Goal: Task Accomplishment & Management: Manage account settings

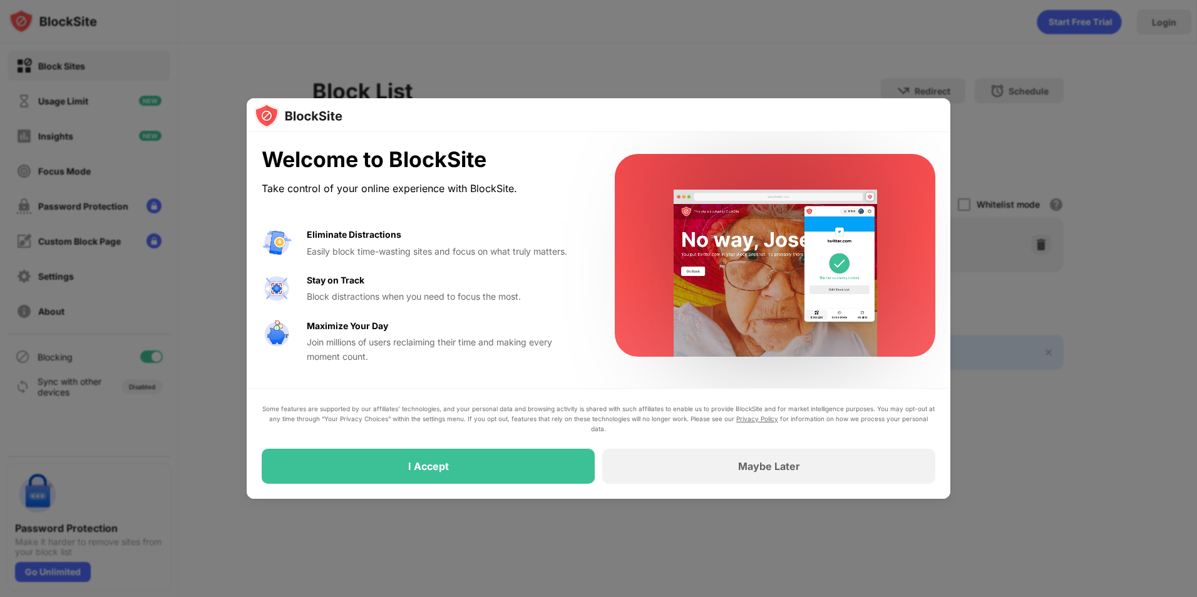
click at [726, 81] on div at bounding box center [598, 298] width 1197 height 597
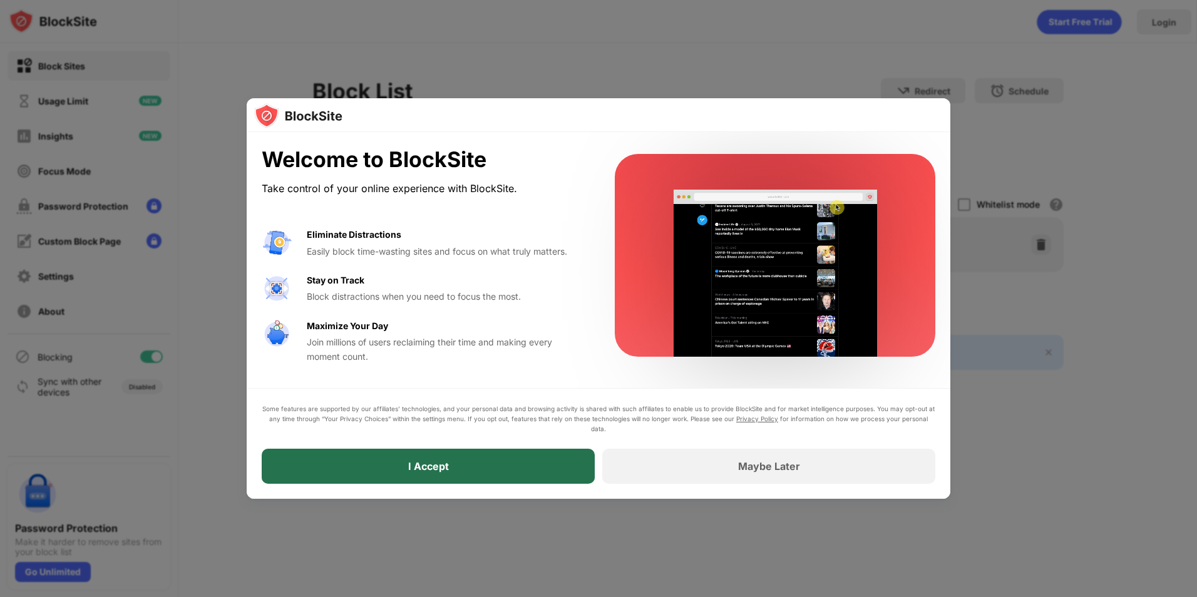
click at [455, 472] on div "I Accept" at bounding box center [428, 466] width 333 height 35
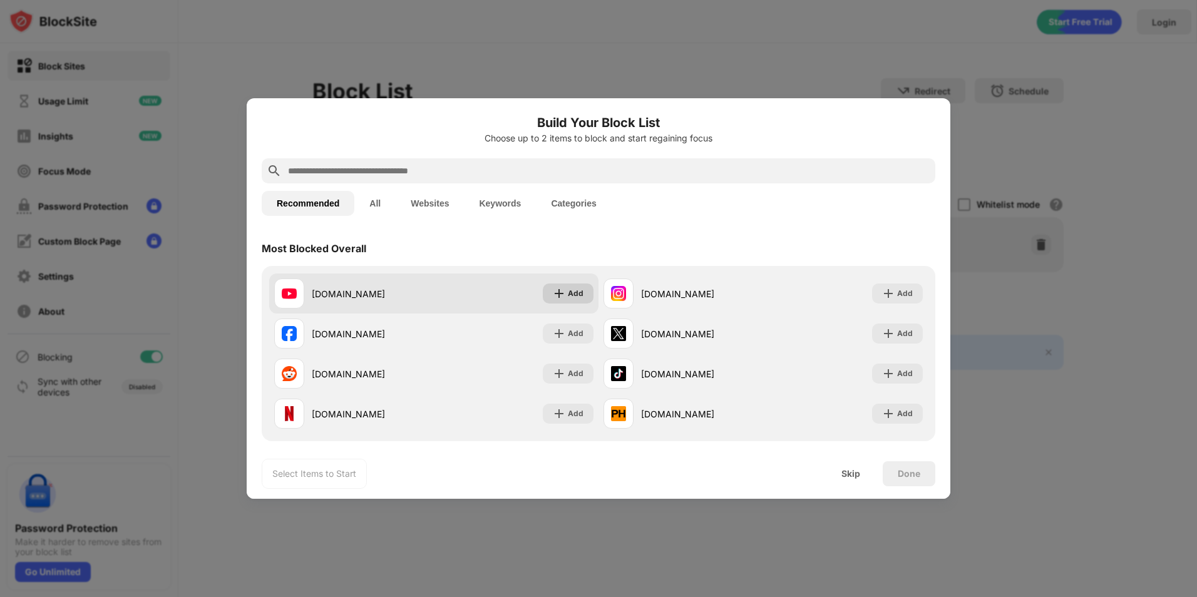
click at [562, 289] on div "Add" at bounding box center [568, 294] width 51 height 20
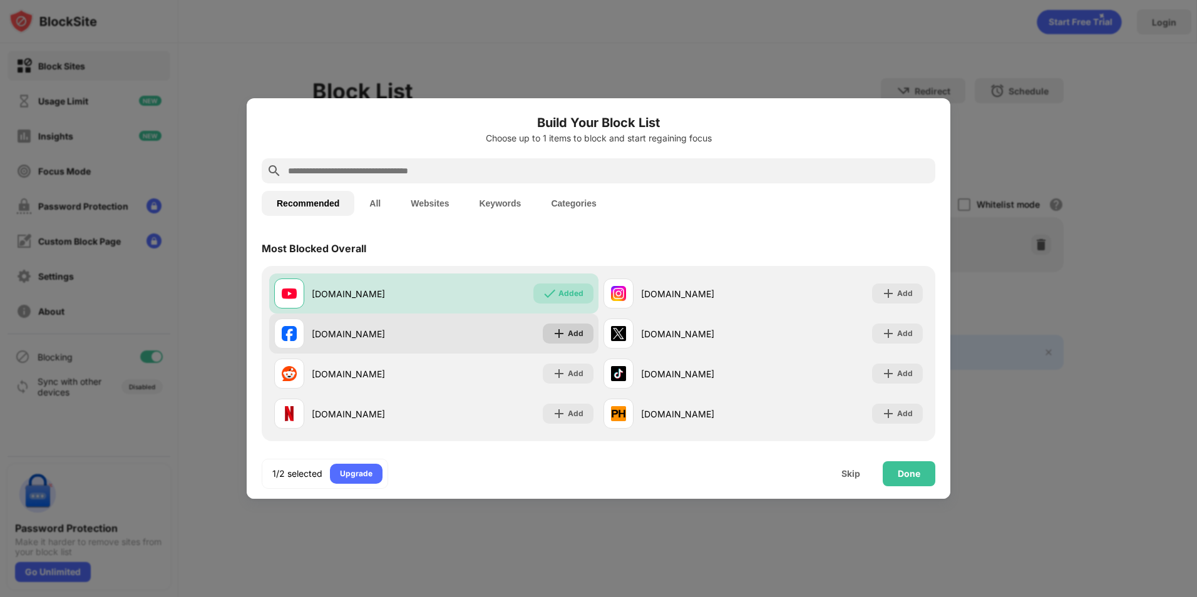
click at [553, 326] on div "Add" at bounding box center [568, 334] width 51 height 20
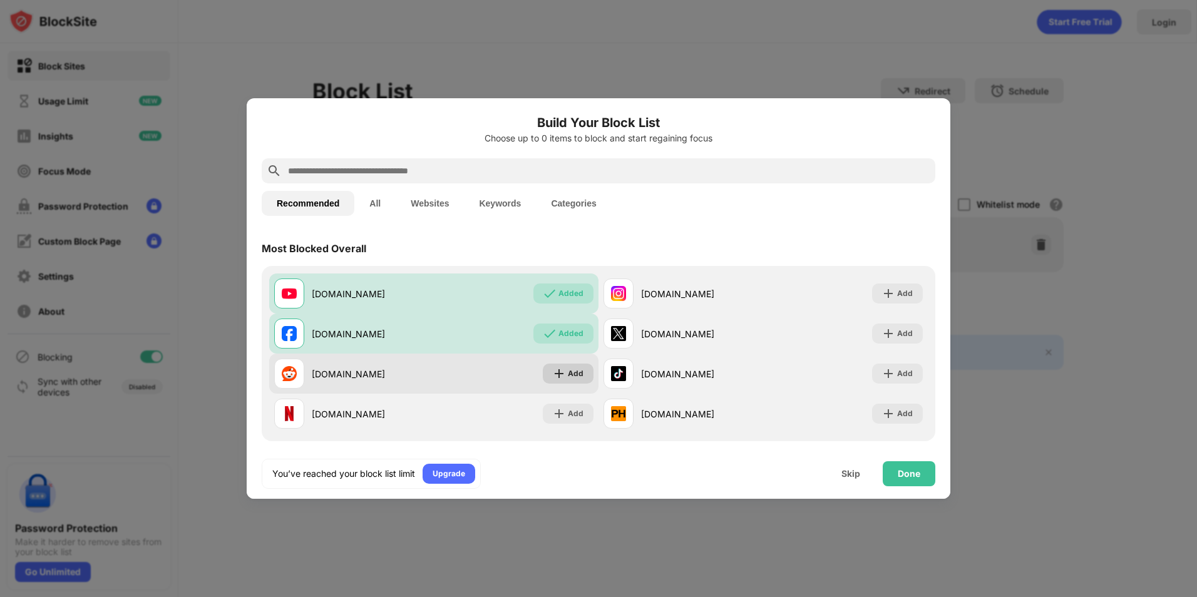
click at [557, 376] on img at bounding box center [559, 374] width 13 height 13
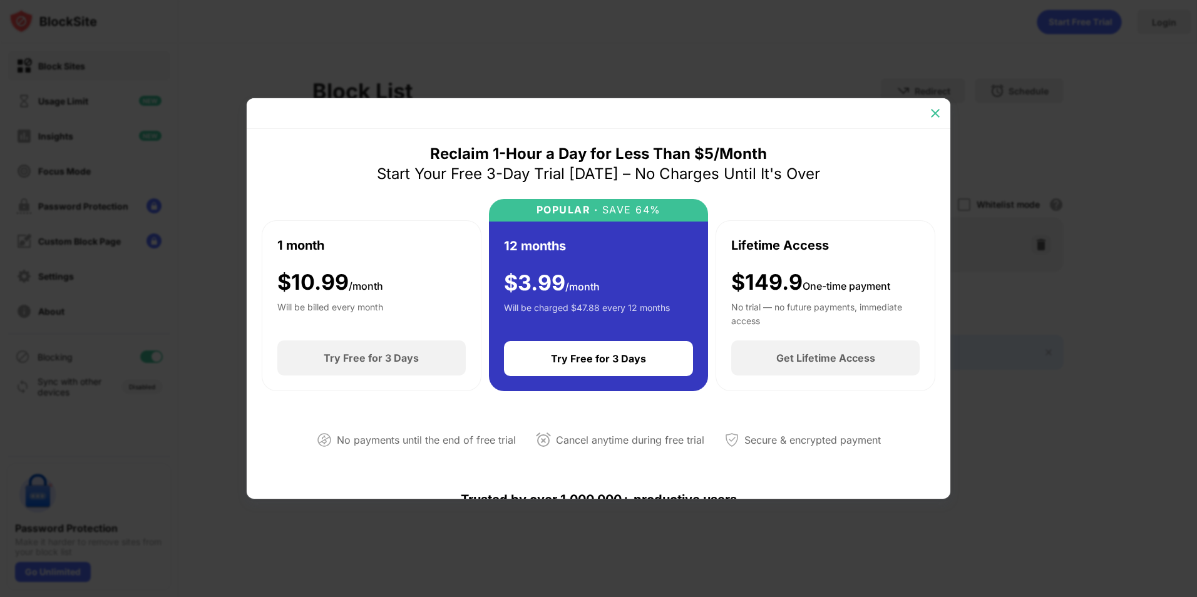
click at [935, 120] on div at bounding box center [936, 113] width 20 height 20
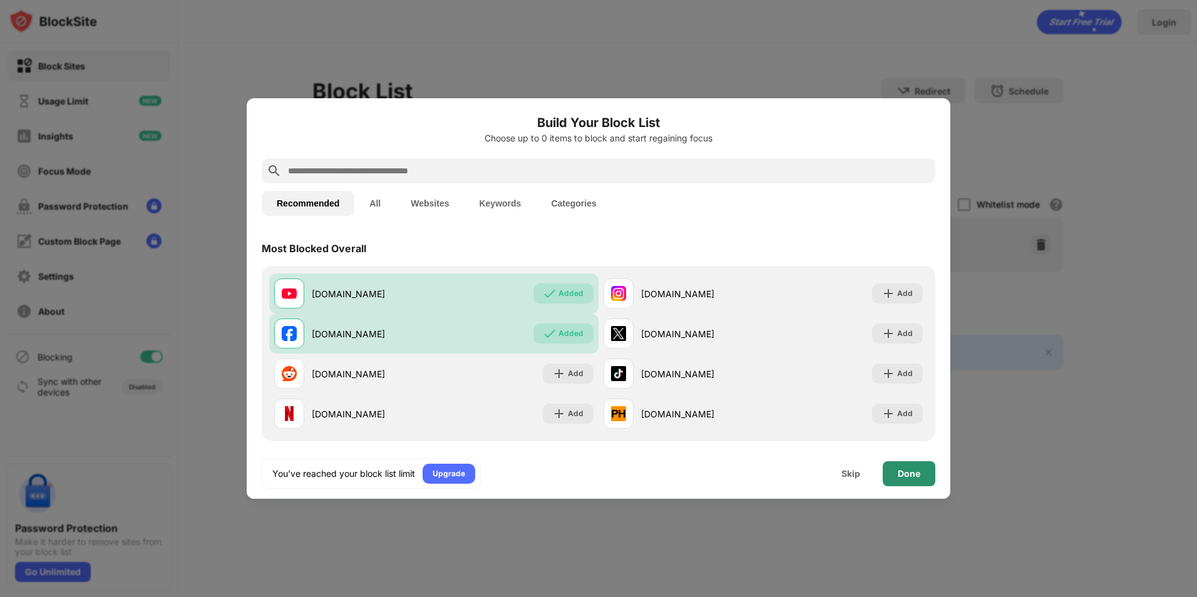
click at [897, 465] on div "Done" at bounding box center [909, 474] width 53 height 25
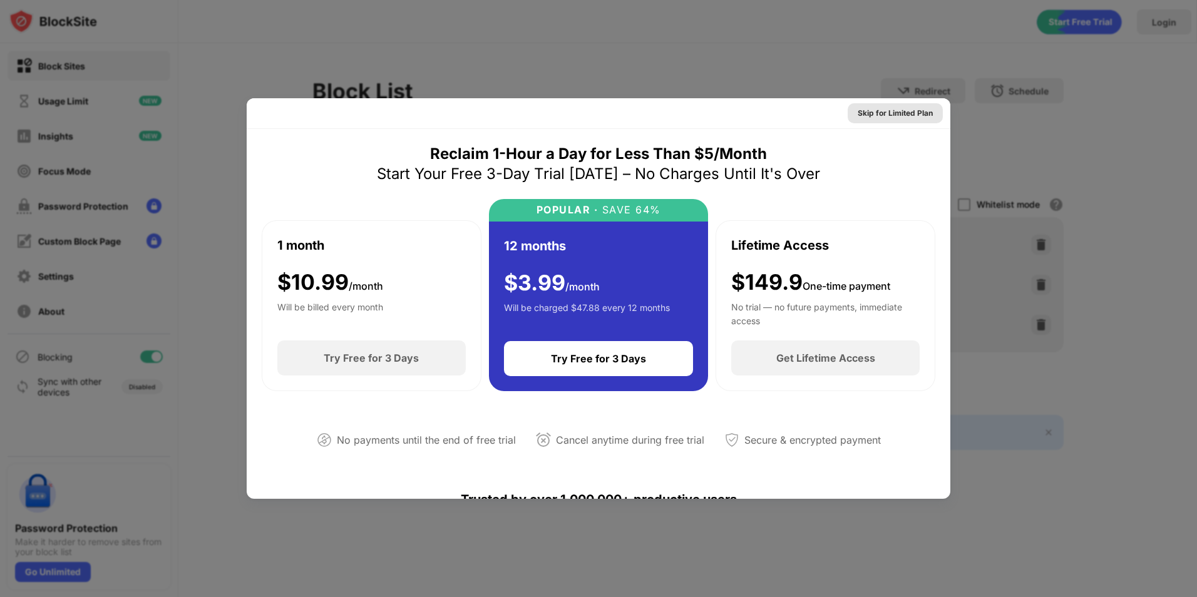
click at [894, 112] on div "Skip for Limited Plan" at bounding box center [895, 113] width 75 height 13
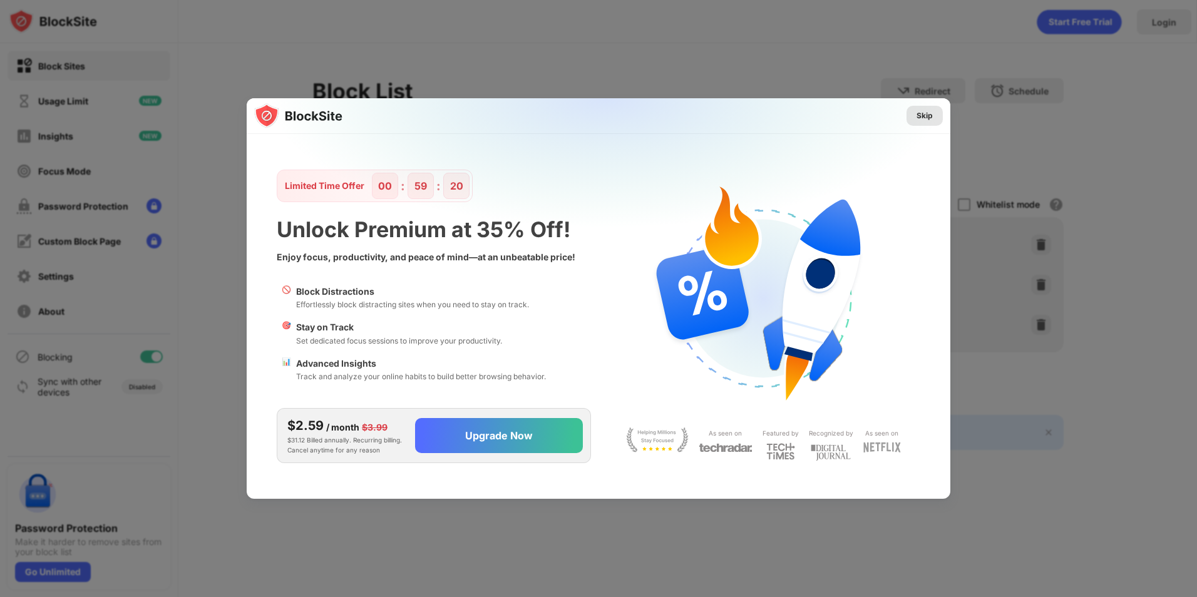
click at [933, 116] on div "Skip" at bounding box center [925, 116] width 36 height 20
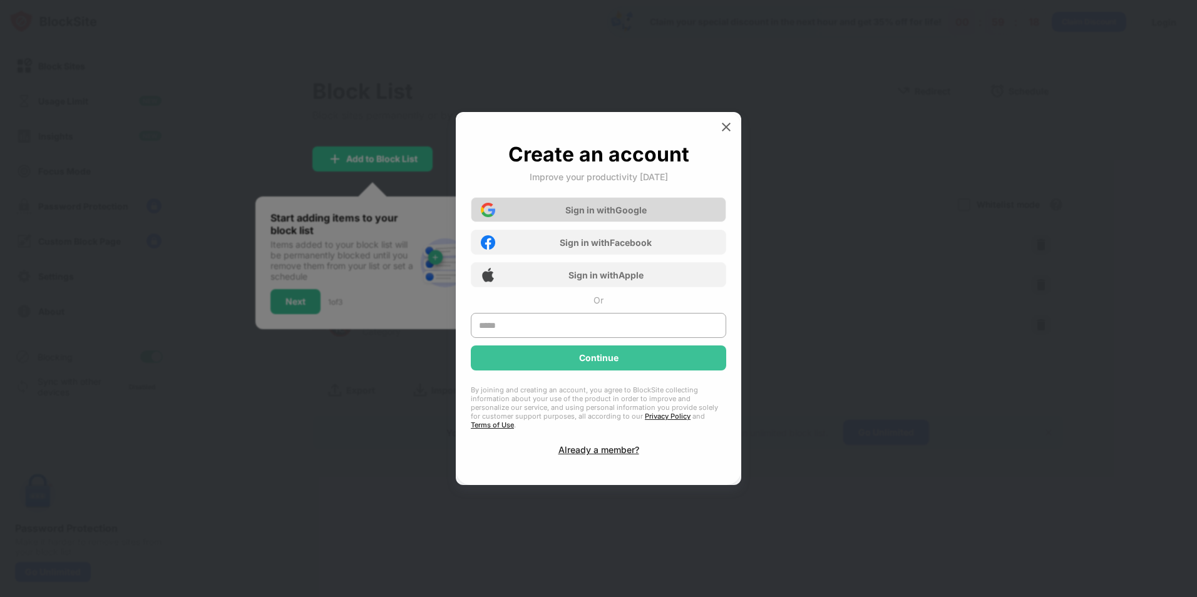
click at [653, 217] on div "Sign in with Google" at bounding box center [599, 209] width 256 height 25
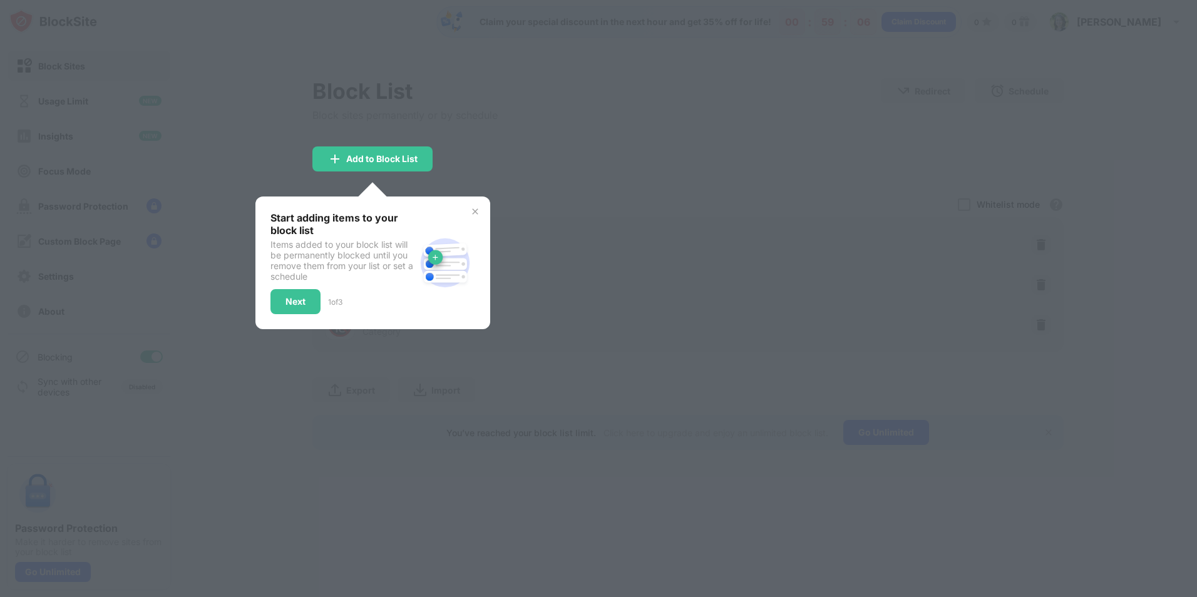
click at [475, 206] on div "Start adding items to your block list Items added to your block list will be pe…" at bounding box center [373, 263] width 235 height 133
click at [475, 208] on img at bounding box center [475, 212] width 10 height 10
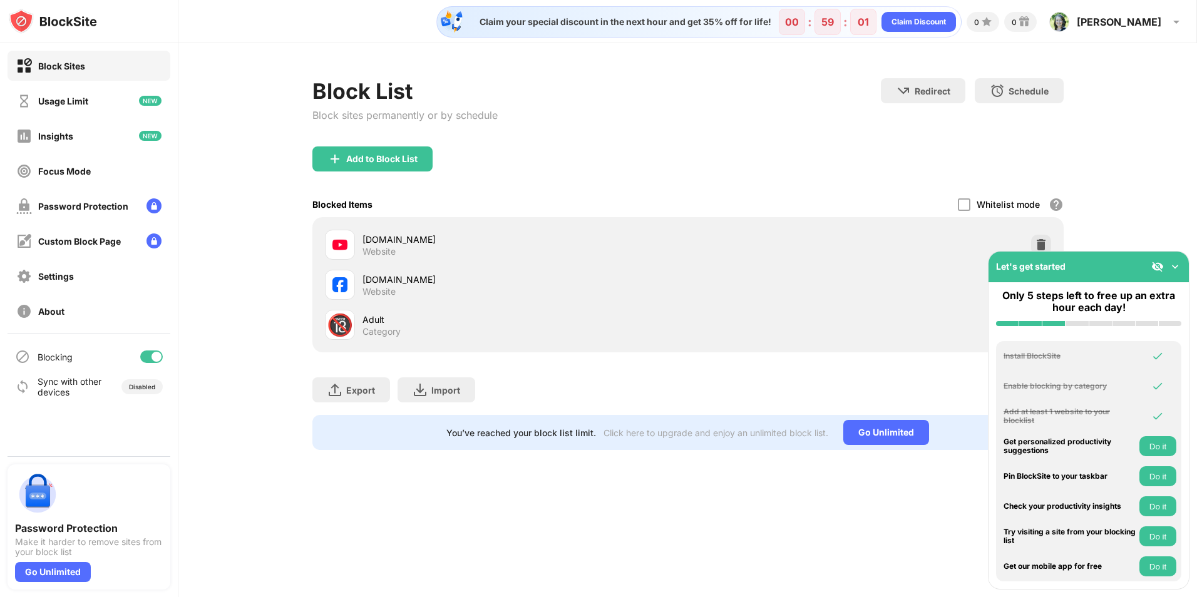
click at [1177, 267] on img at bounding box center [1175, 267] width 13 height 13
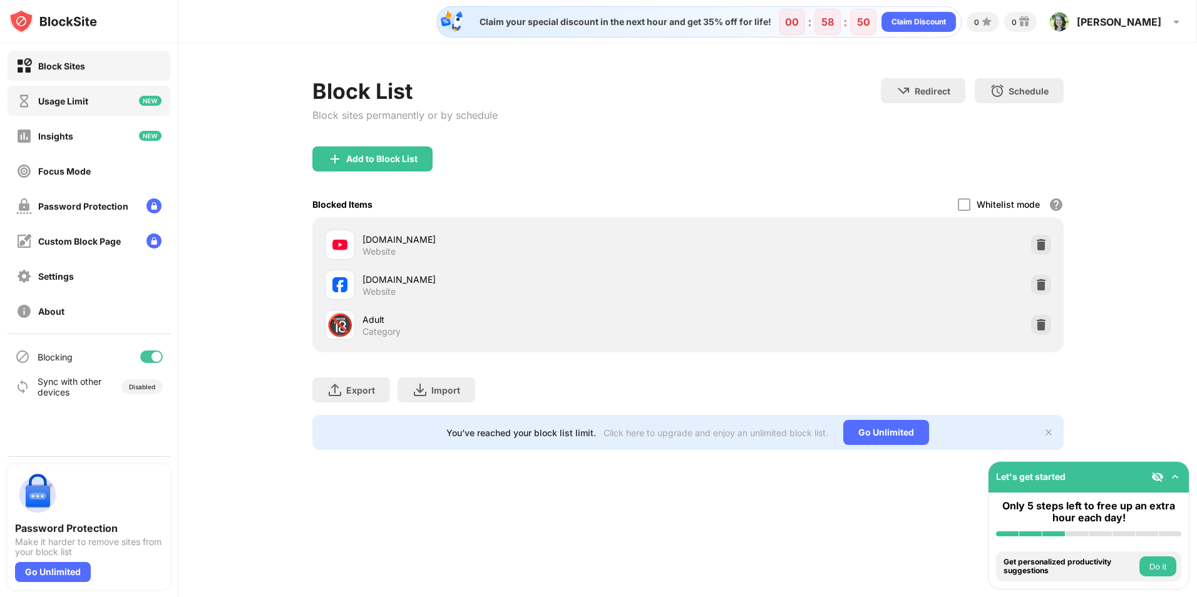
click at [102, 107] on div "Usage Limit" at bounding box center [89, 101] width 163 height 30
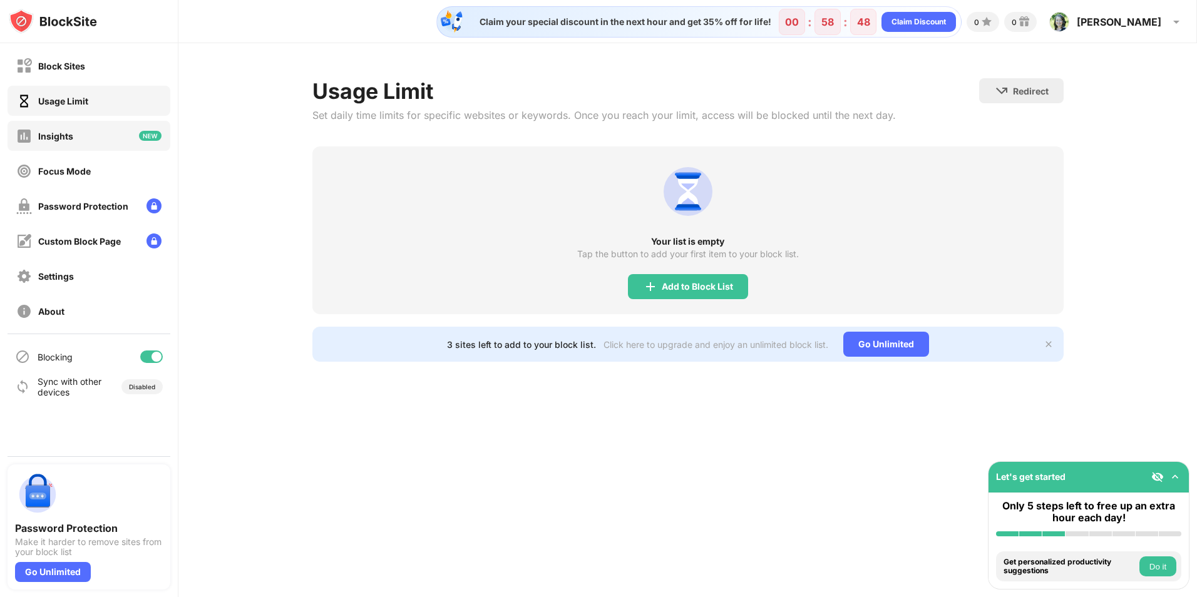
click at [100, 134] on div "Insights" at bounding box center [89, 136] width 163 height 30
